Goal: Task Accomplishment & Management: Manage account settings

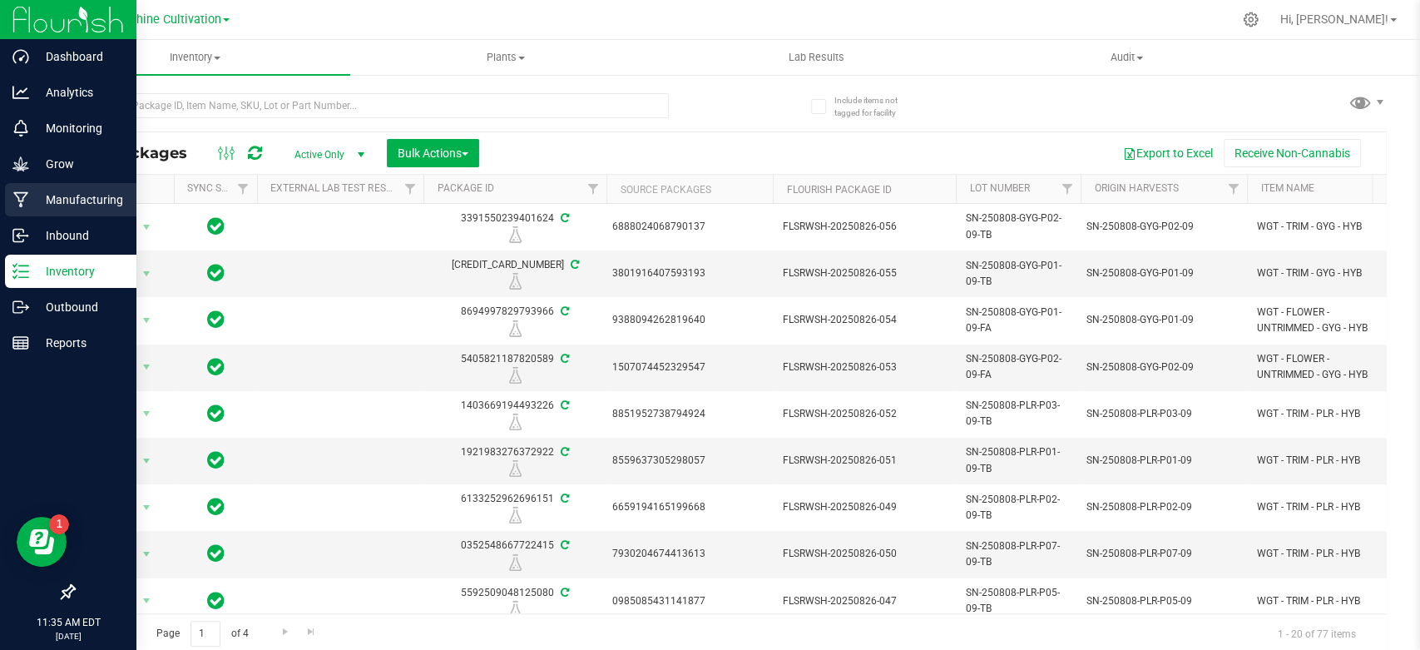
scroll to position [3, 0]
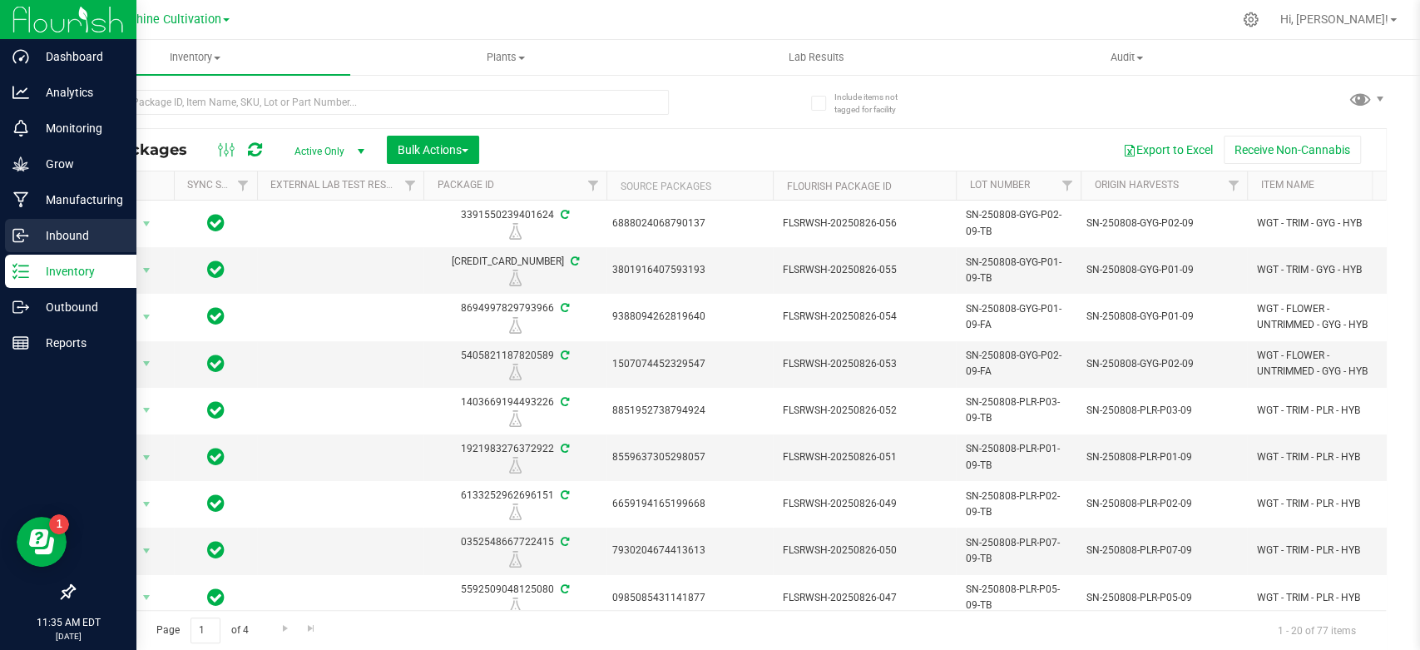
click at [77, 233] on p "Inbound" at bounding box center [79, 235] width 100 height 20
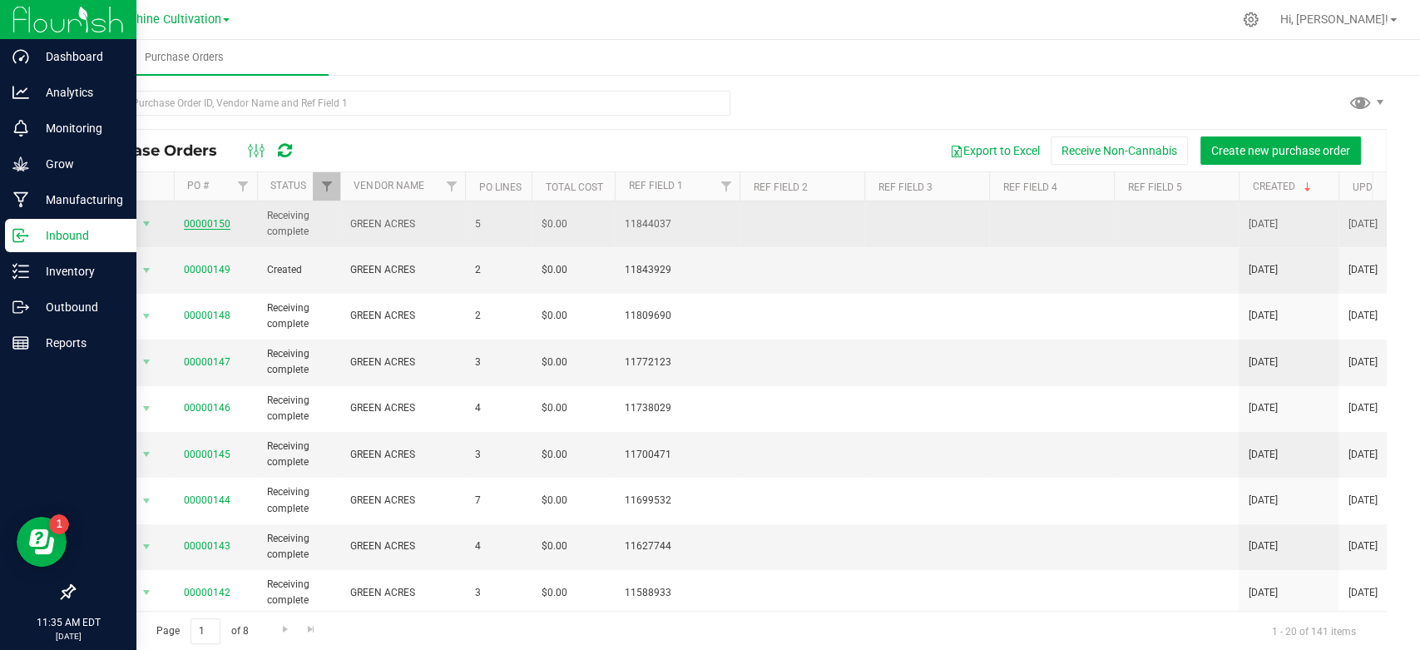
click at [220, 223] on link "00000150" at bounding box center [207, 224] width 47 height 12
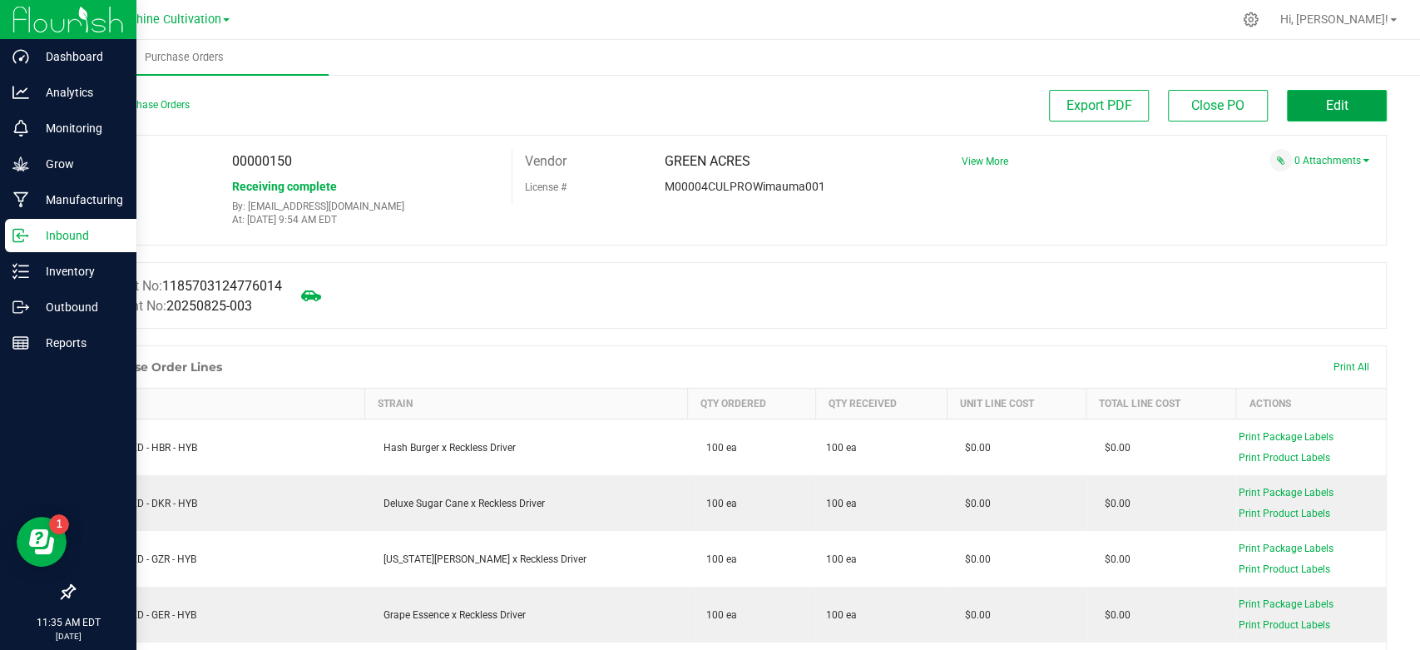
click at [1305, 99] on button "Edit" at bounding box center [1337, 106] width 100 height 32
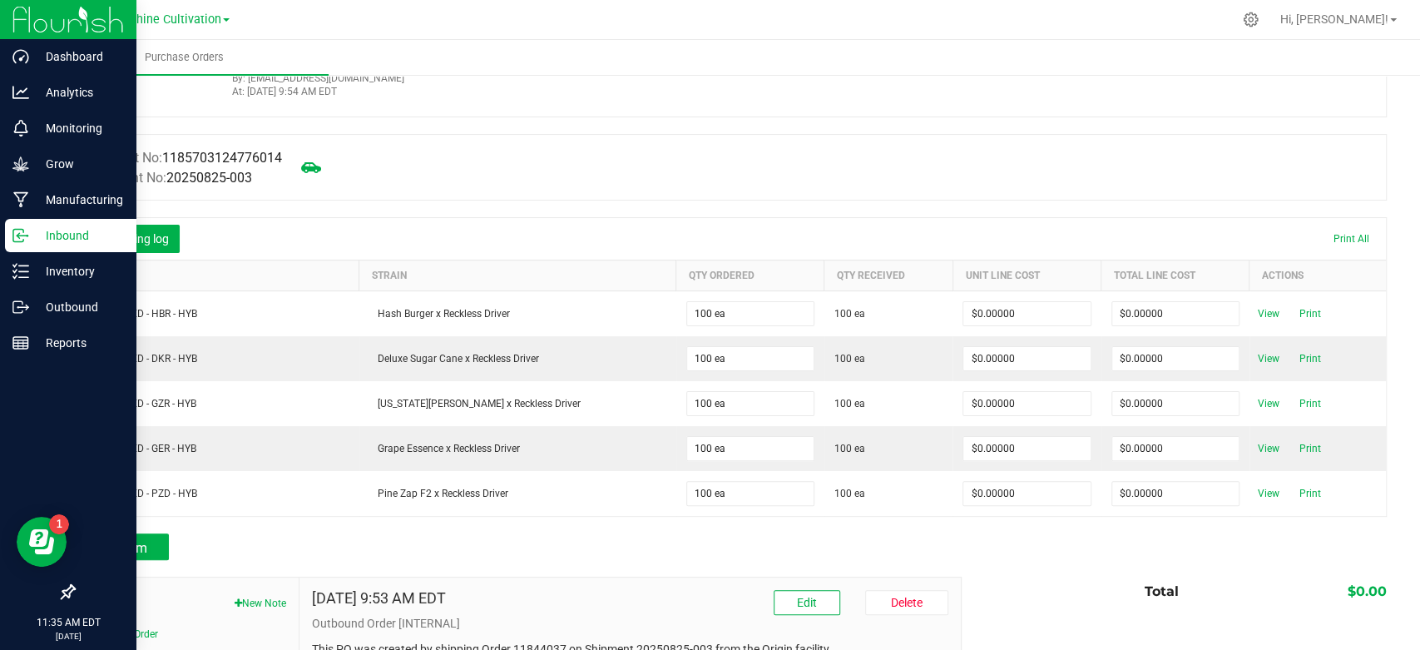
scroll to position [129, 0]
click at [176, 237] on button "Receiving log" at bounding box center [135, 238] width 89 height 28
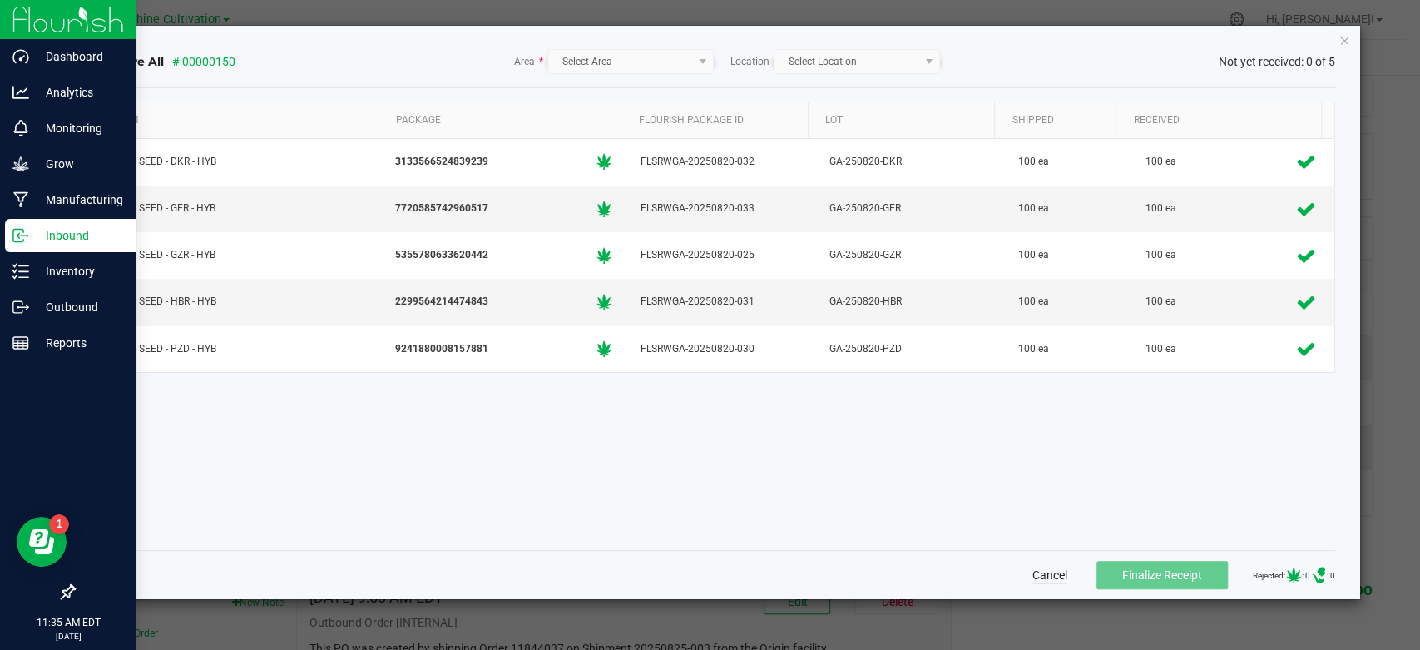
click at [1036, 577] on button "Cancel" at bounding box center [1049, 575] width 35 height 17
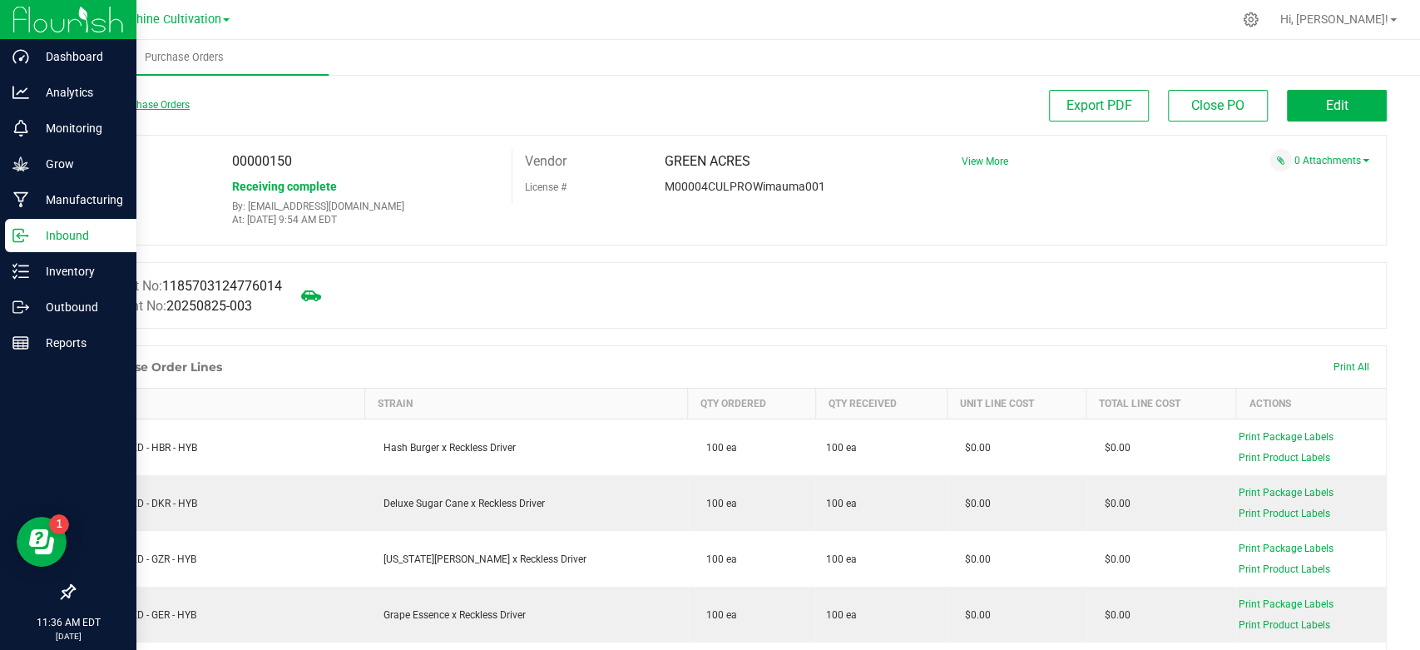
click at [138, 105] on link "Back to Purchase Orders" at bounding box center [131, 105] width 116 height 12
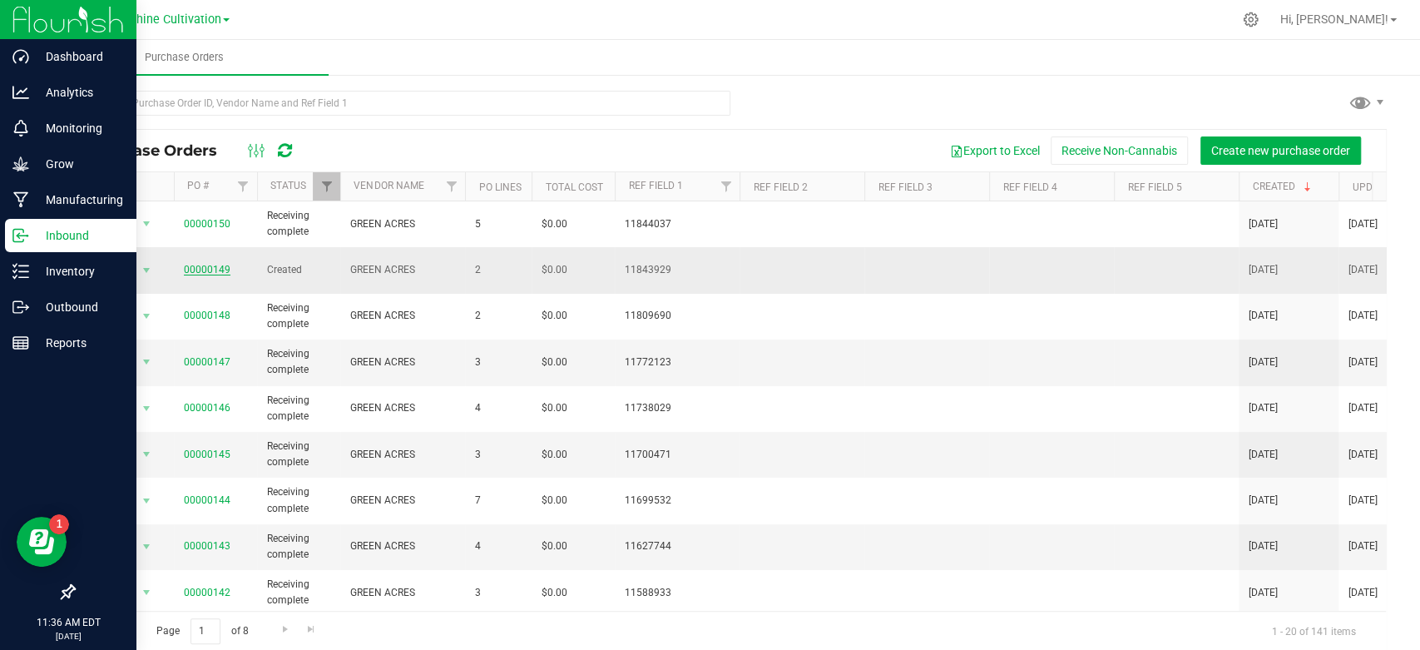
click at [205, 264] on link "00000149" at bounding box center [207, 270] width 47 height 12
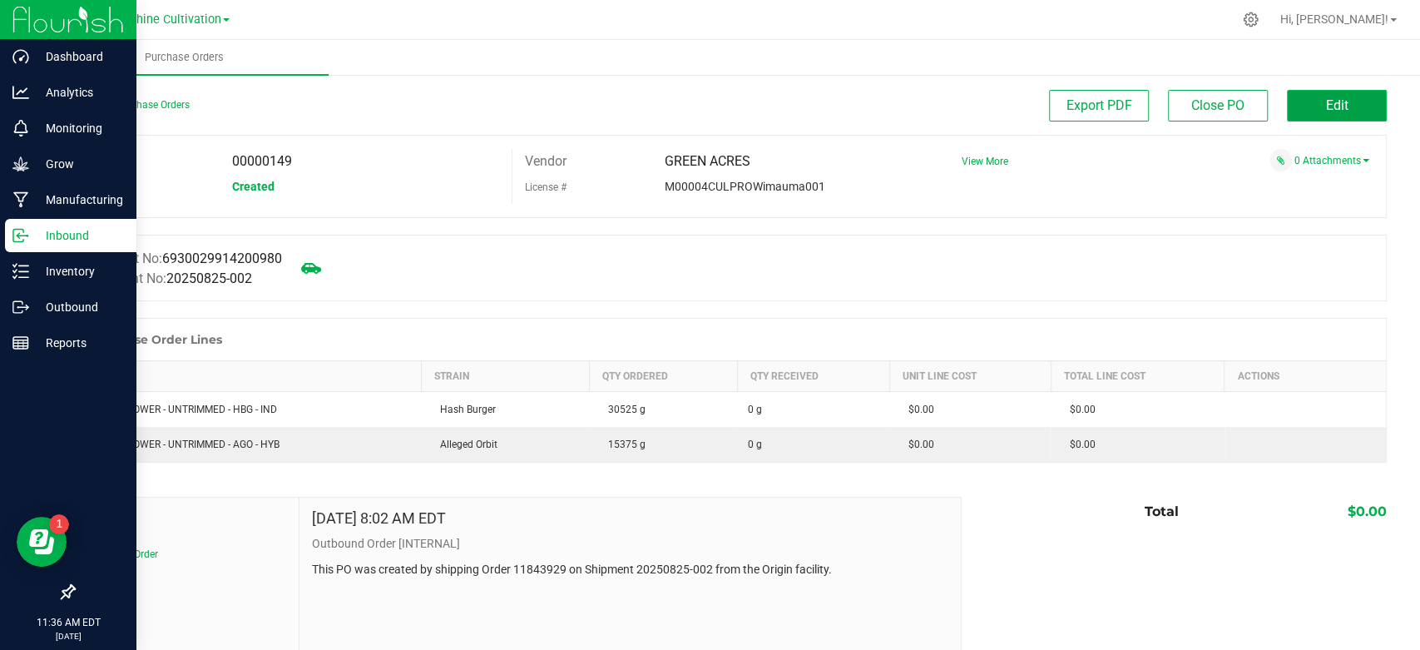
click at [1298, 113] on button "Edit" at bounding box center [1337, 106] width 100 height 32
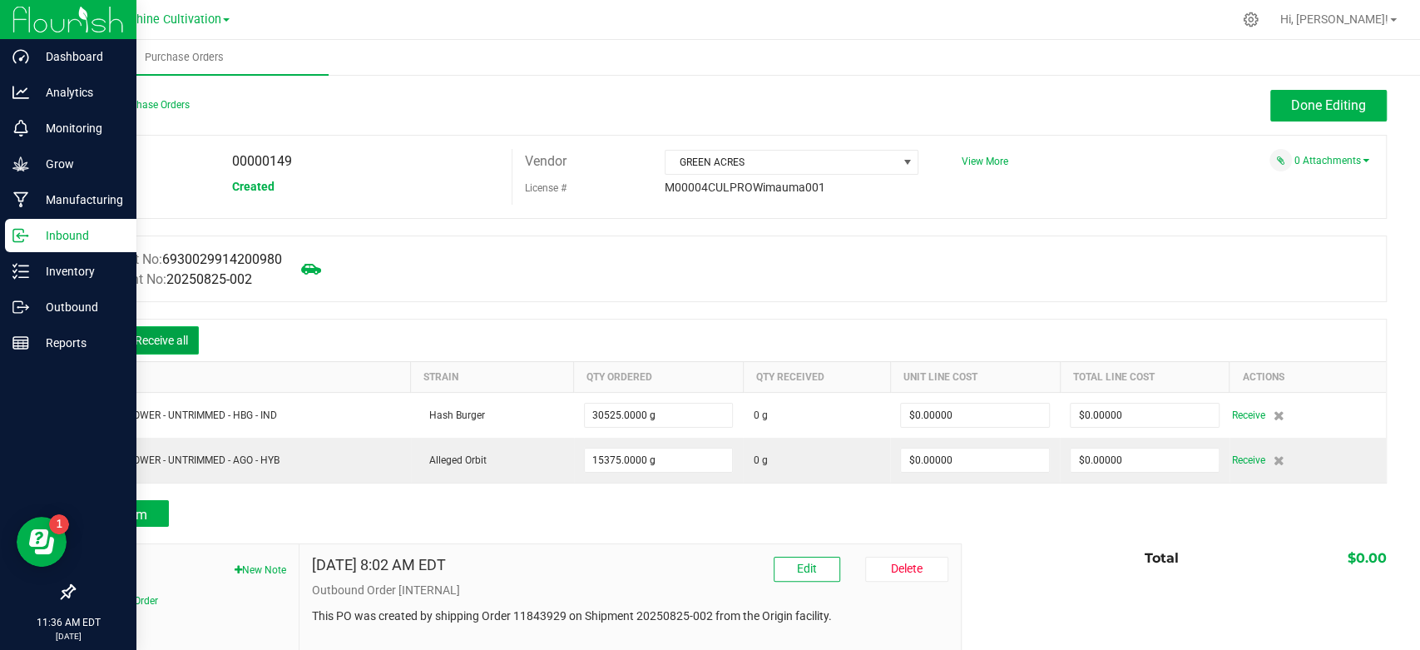
click at [153, 331] on button "Receive all" at bounding box center [161, 340] width 75 height 28
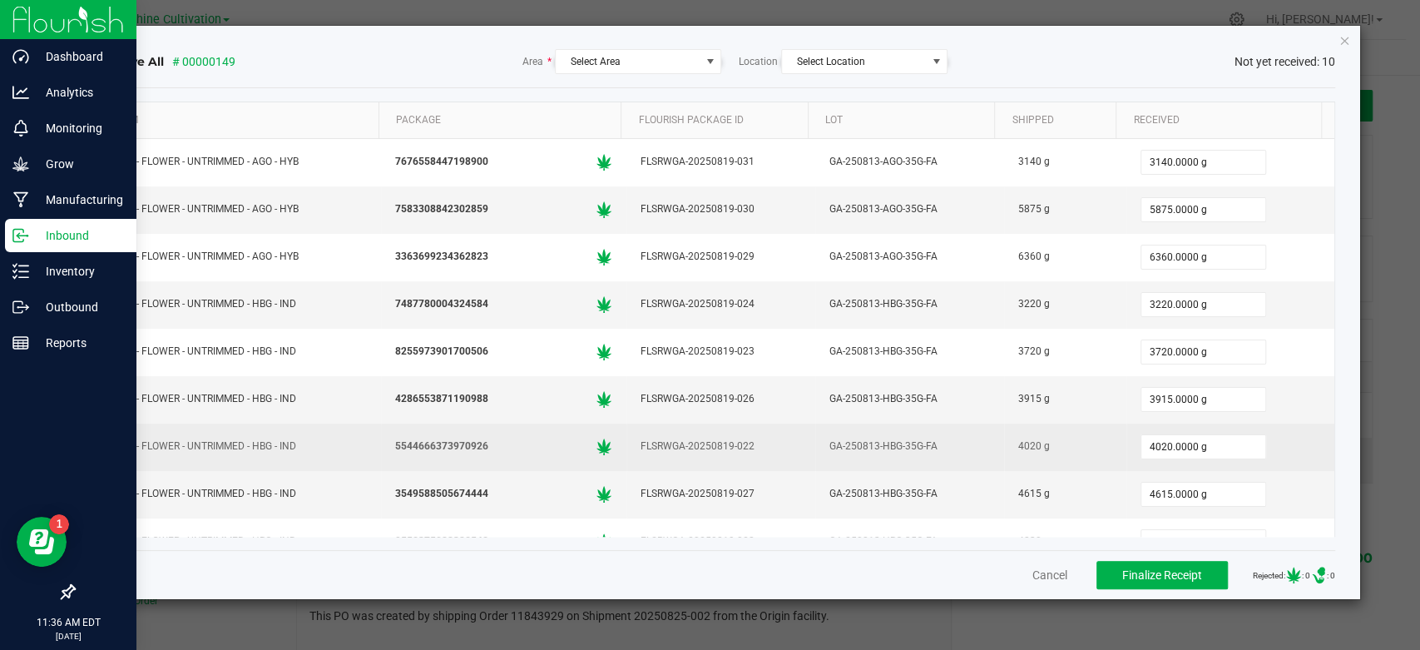
scroll to position [73, 0]
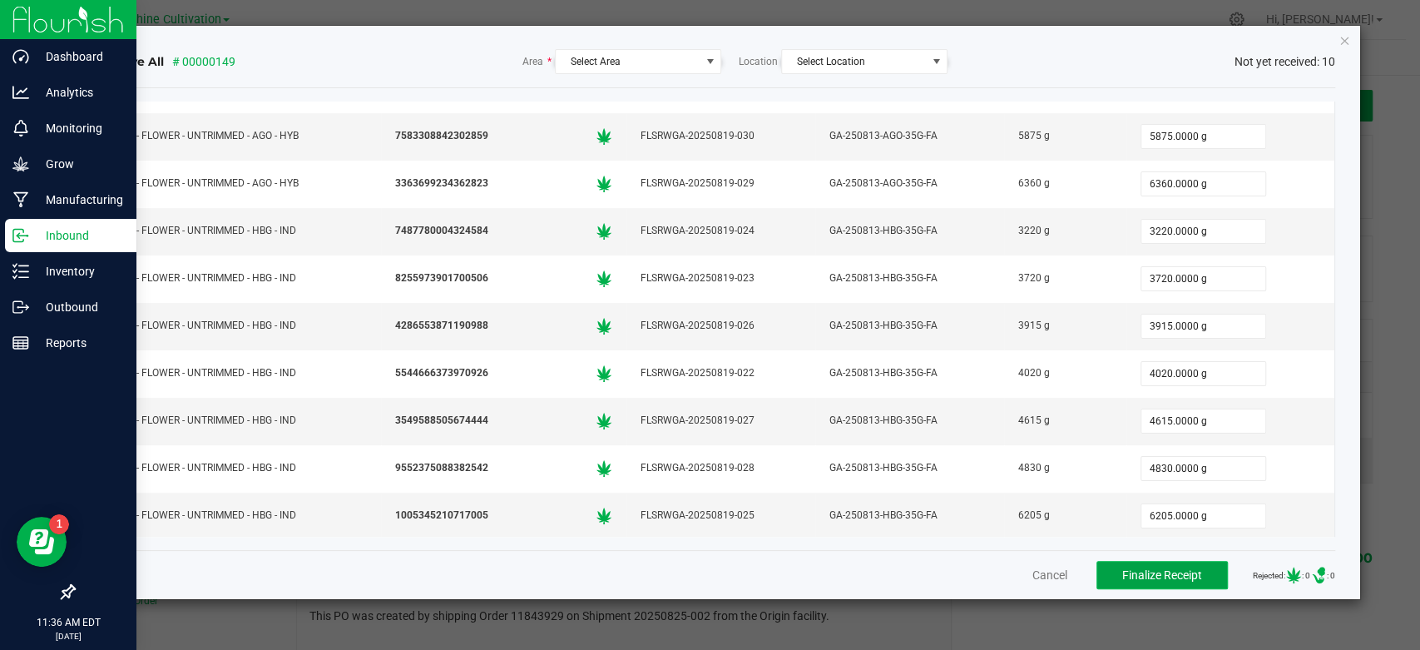
click at [1127, 579] on span "Finalize Receipt" at bounding box center [1162, 574] width 80 height 13
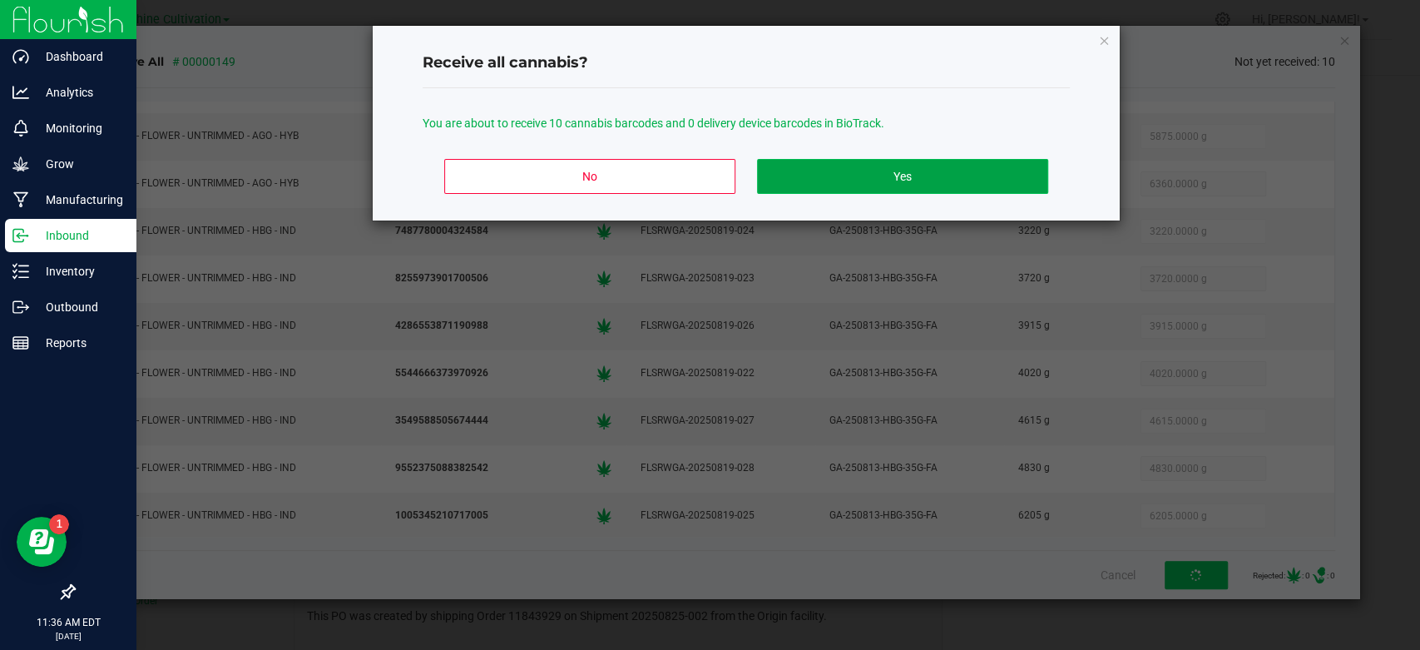
click at [839, 175] on button "Yes" at bounding box center [902, 176] width 291 height 35
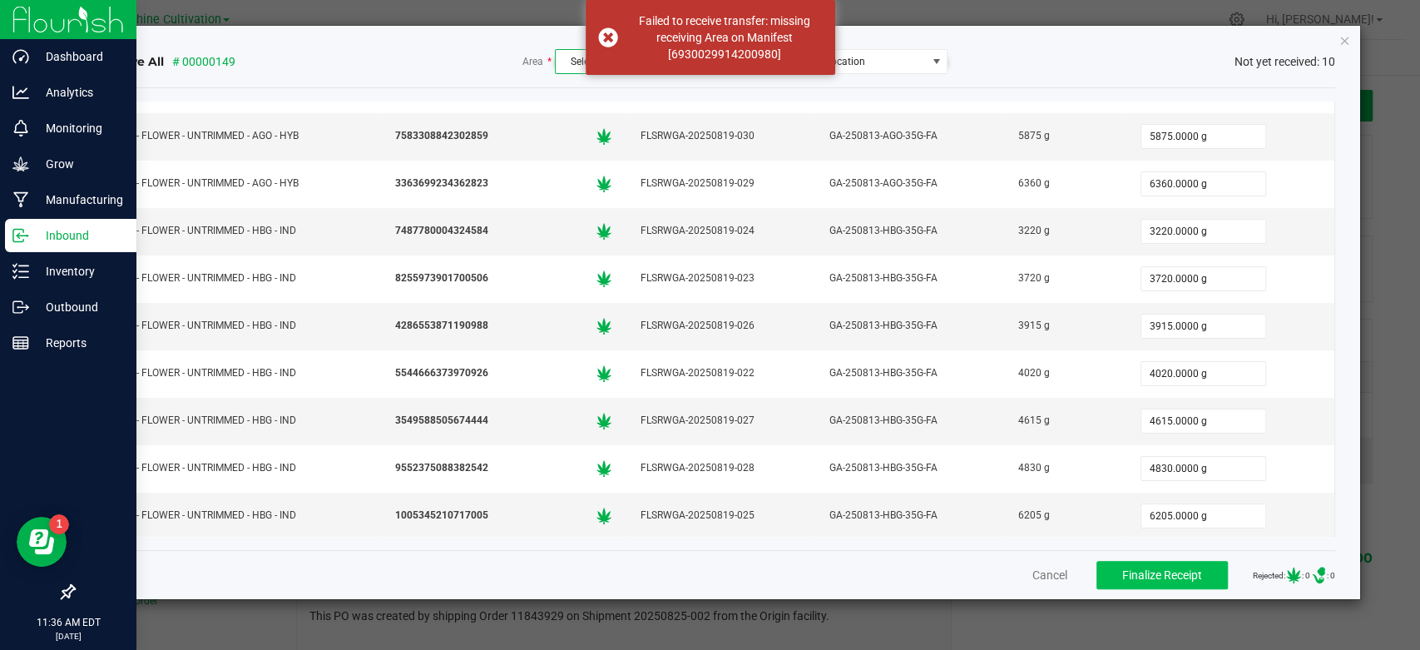
click at [574, 68] on span "Select Area" at bounding box center [628, 61] width 144 height 23
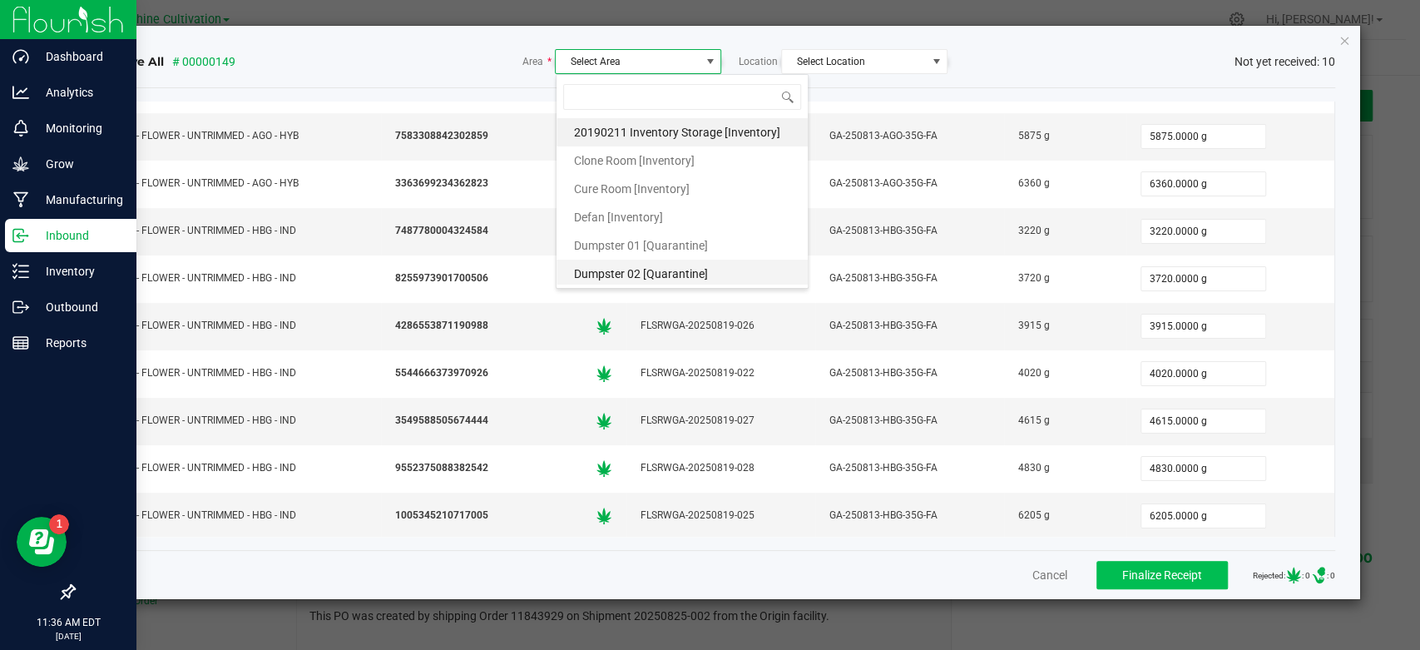
scroll to position [339, 0]
click at [641, 270] on span "Trim [Inventory]" at bounding box center [614, 273] width 81 height 25
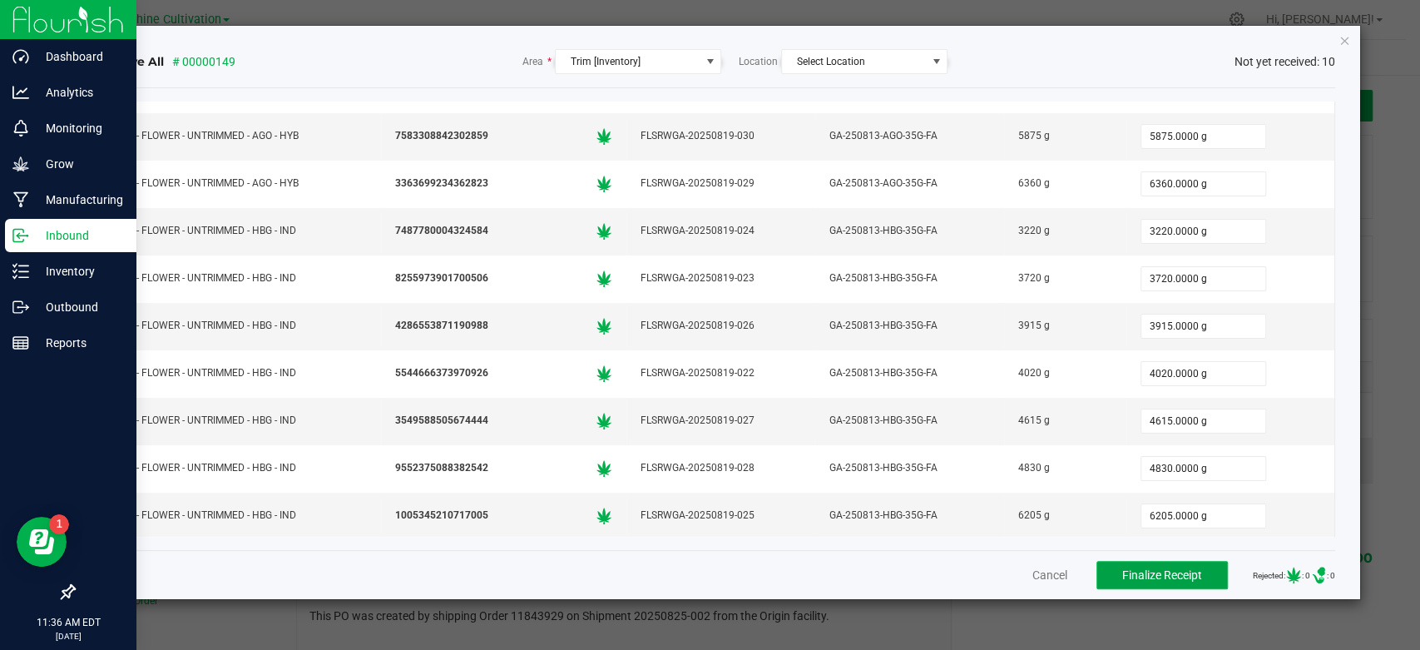
click at [1196, 570] on button "Finalize Receipt" at bounding box center [1162, 575] width 131 height 28
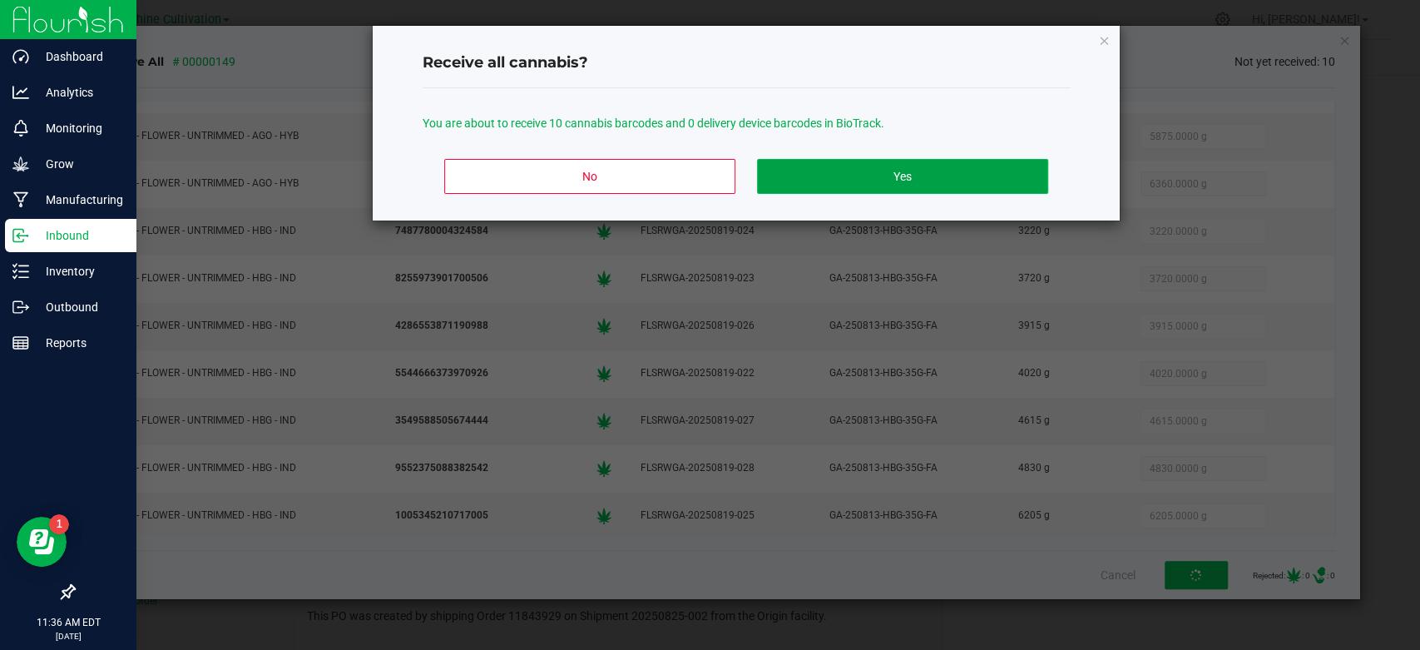
click at [925, 189] on button "Yes" at bounding box center [902, 176] width 291 height 35
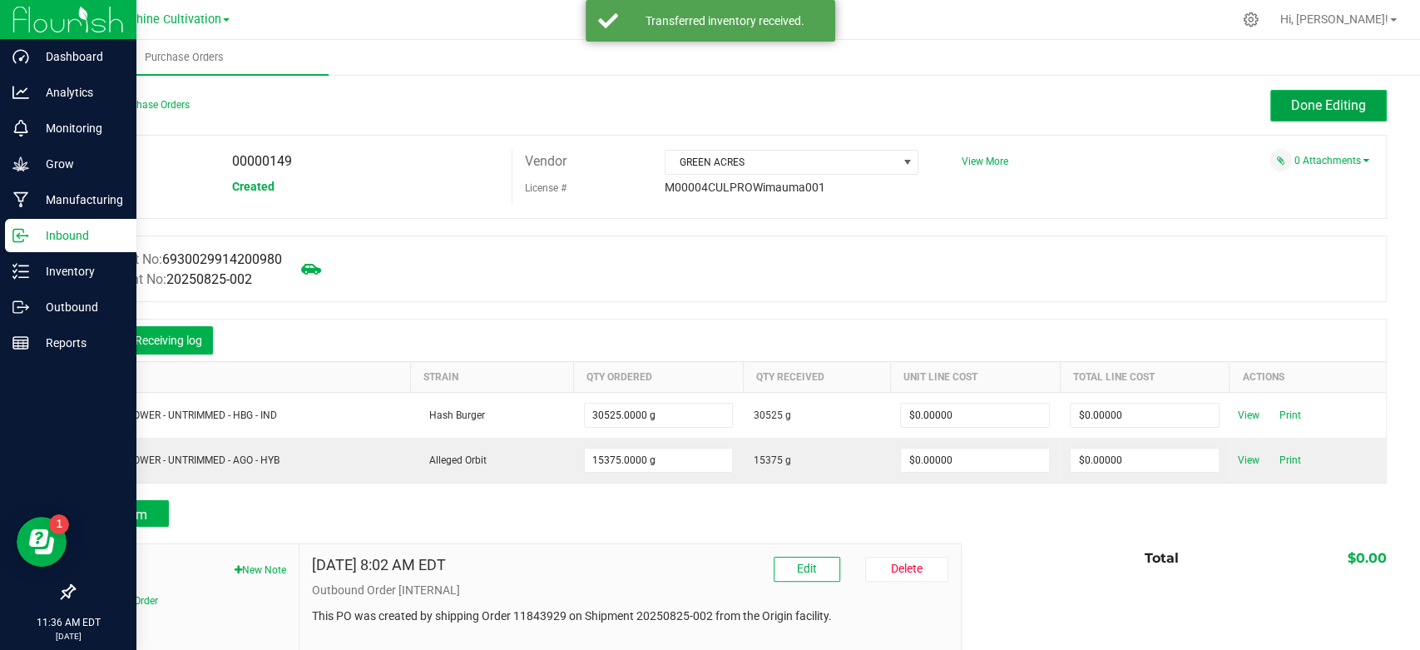
click at [1291, 98] on span "Done Editing" at bounding box center [1328, 105] width 75 height 16
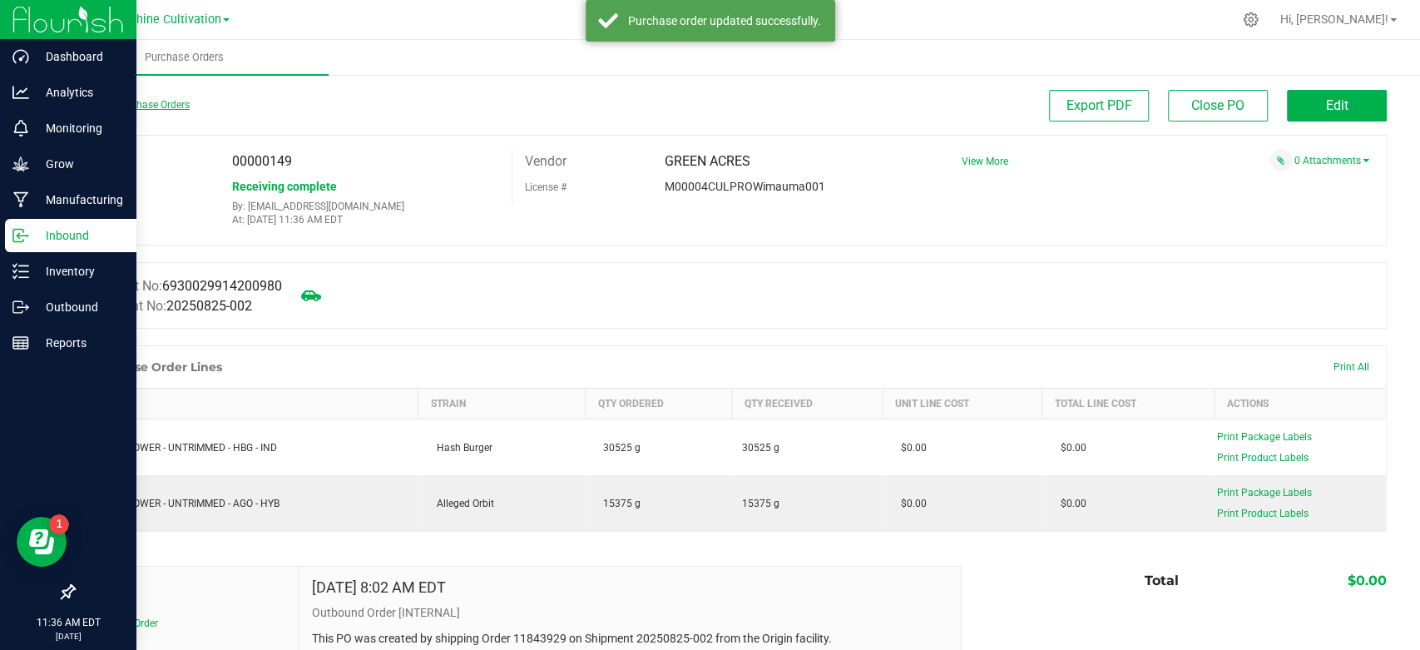
click at [138, 99] on link "Back to Purchase Orders" at bounding box center [131, 105] width 116 height 12
